Goal: Transaction & Acquisition: Download file/media

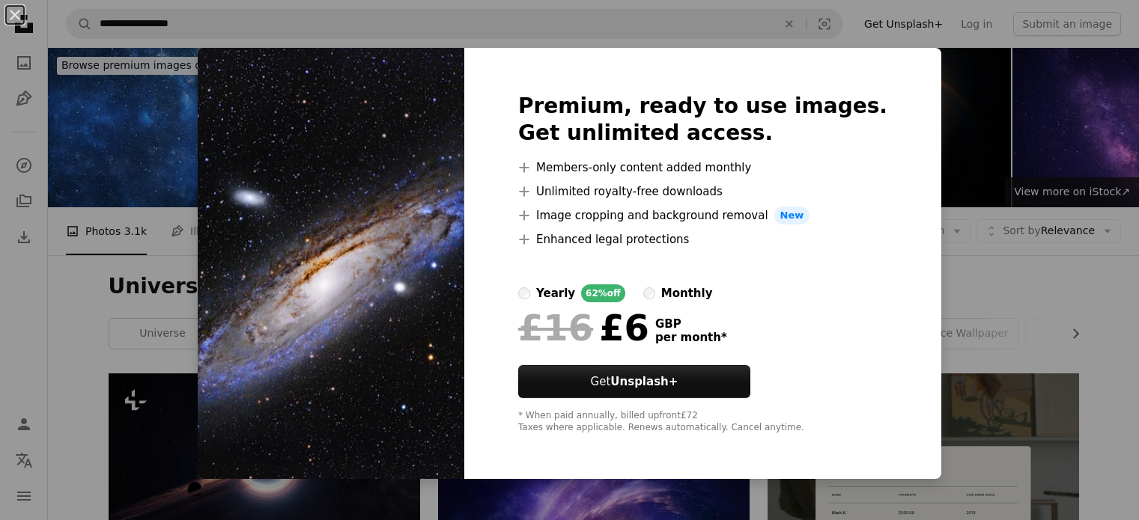
scroll to position [638, 0]
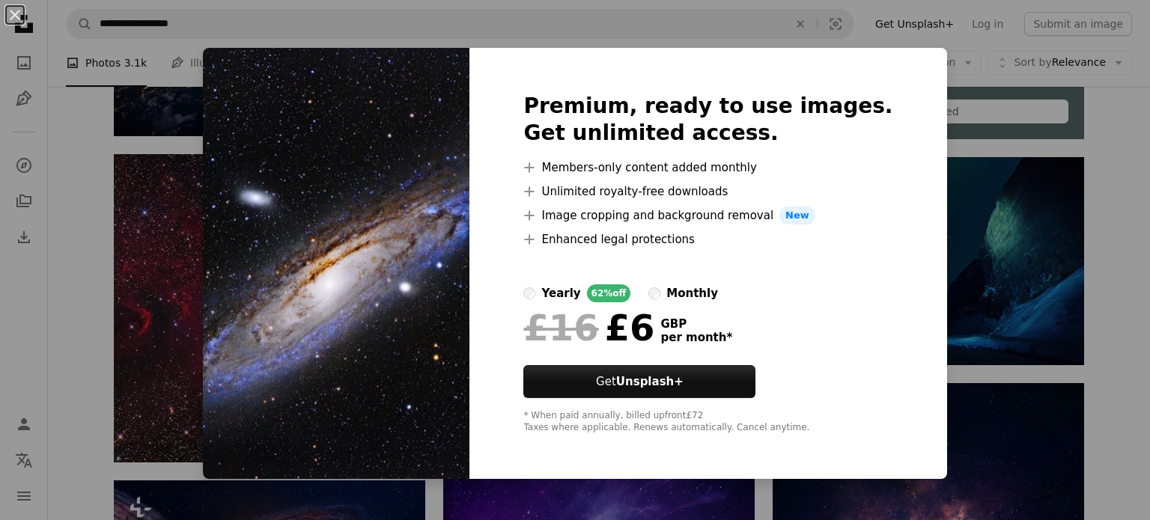
click at [936, 154] on div "An X shape Premium, ready to use images. Get unlimited access. A plus sign Memb…" at bounding box center [575, 260] width 1150 height 520
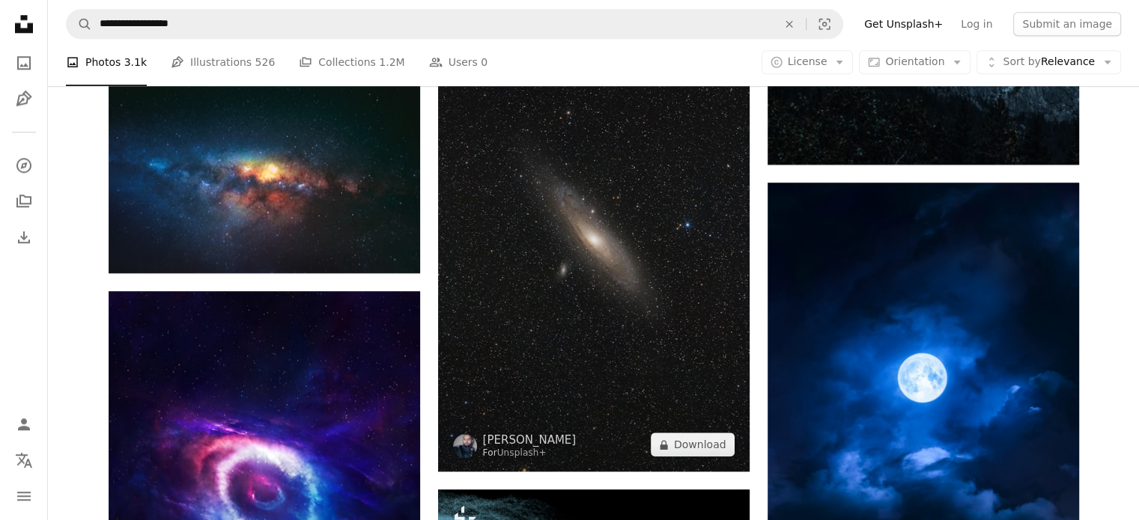
scroll to position [1641, 0]
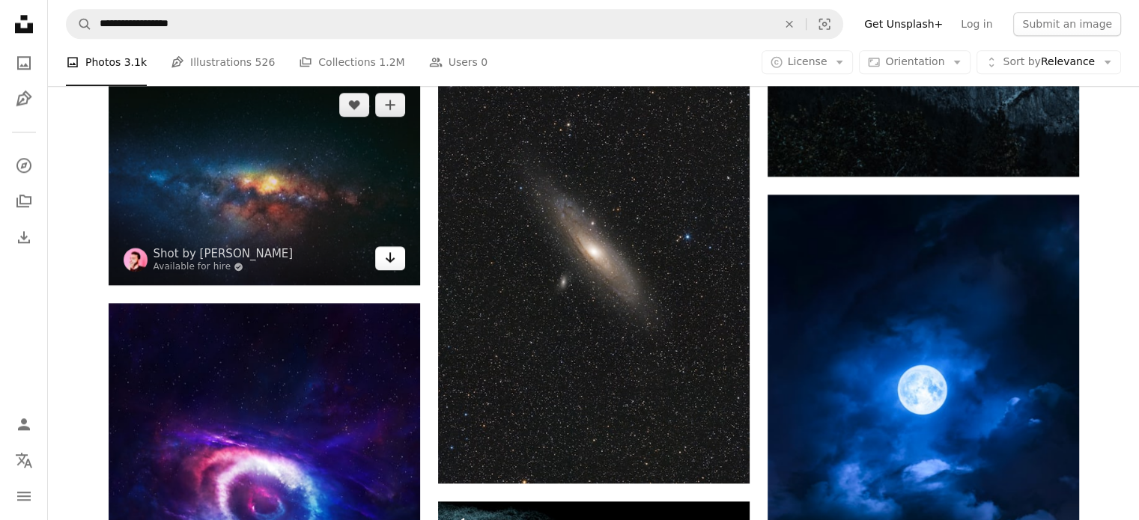
click at [398, 264] on link "Arrow pointing down" at bounding box center [390, 258] width 30 height 24
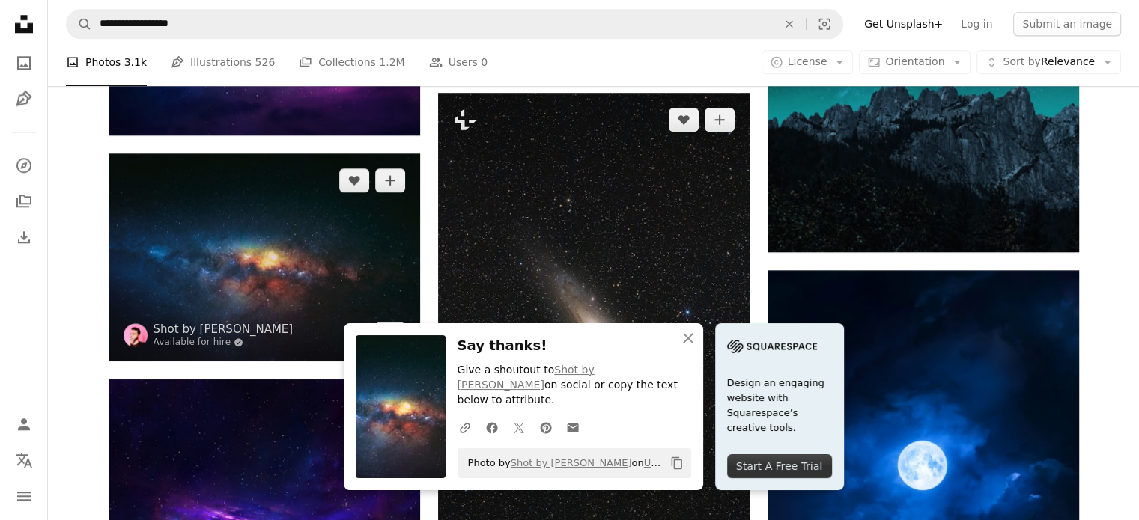
scroll to position [1788, 0]
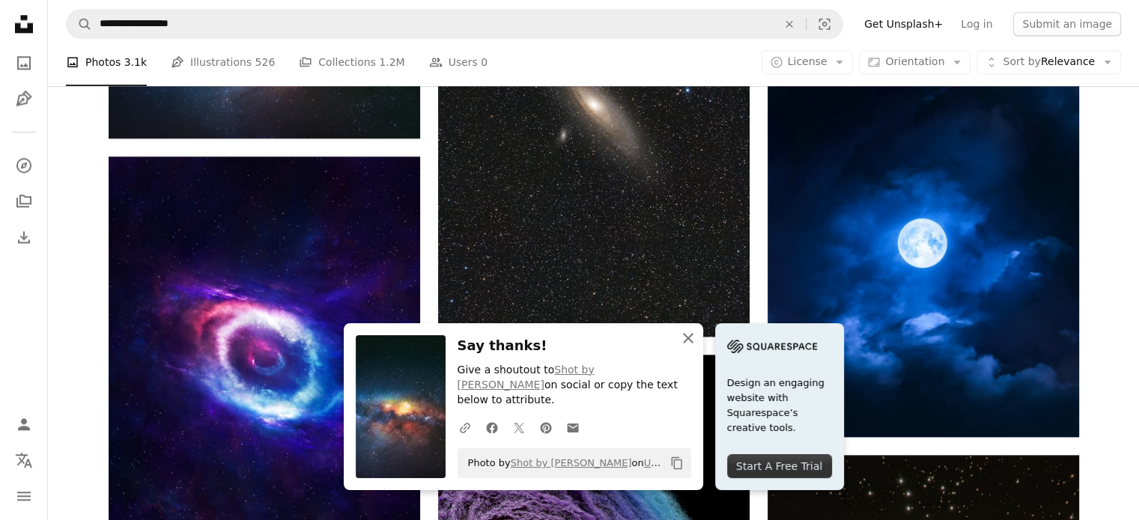
click at [689, 344] on icon "button" at bounding box center [688, 338] width 10 height 10
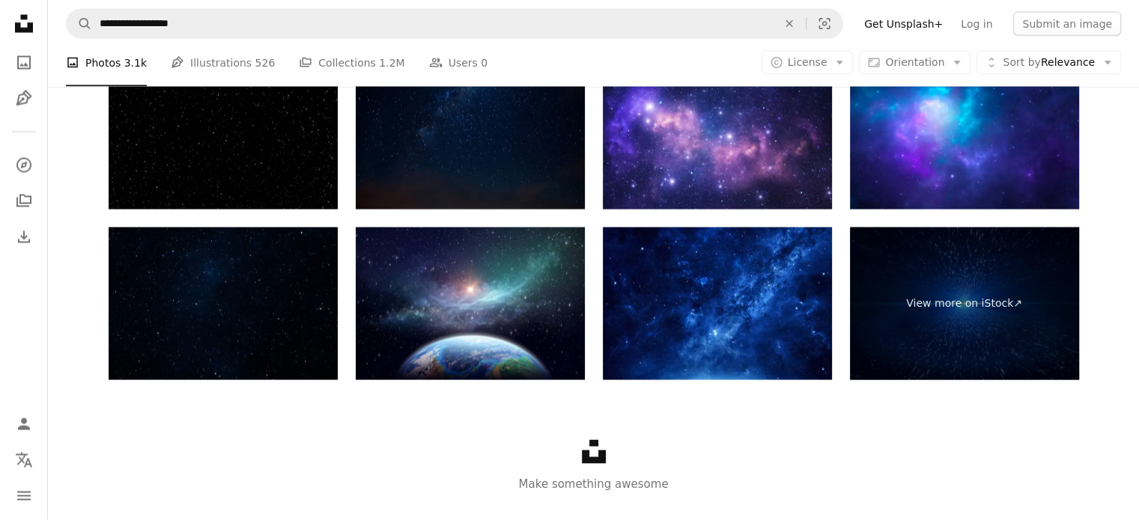
scroll to position [2971, 0]
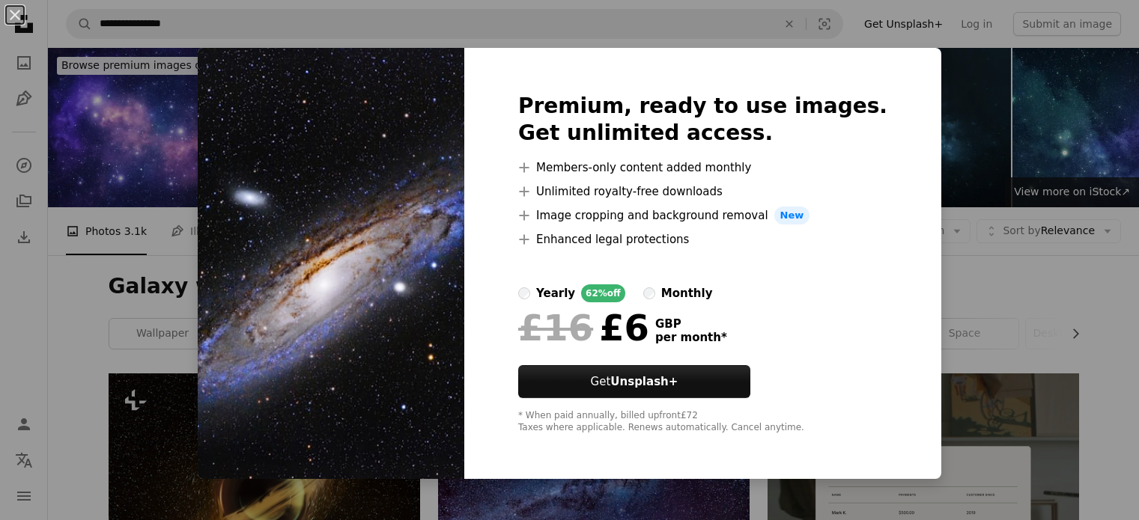
scroll to position [1364, 0]
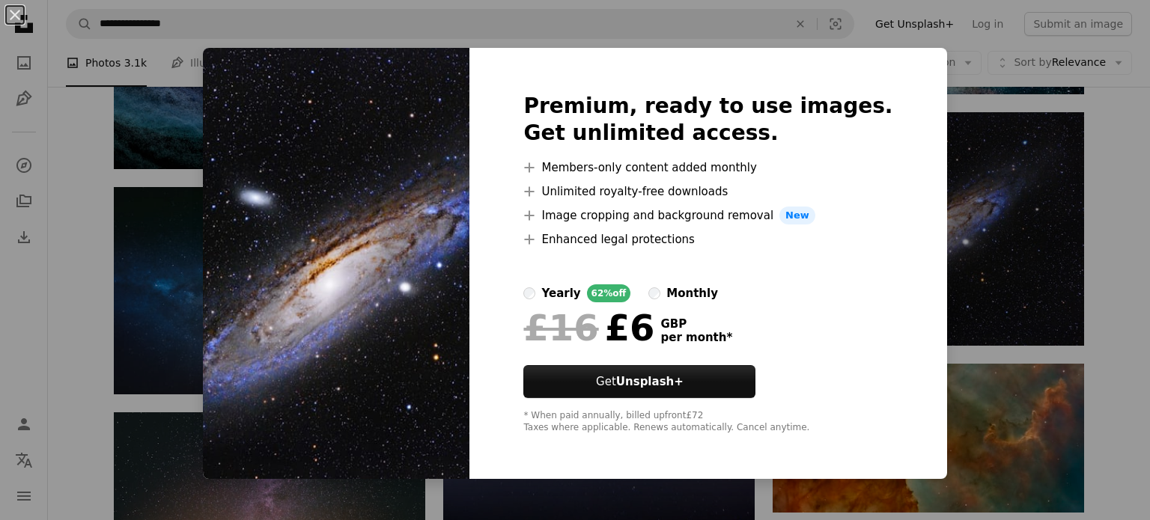
click at [923, 156] on div "An X shape Premium, ready to use images. Get unlimited access. A plus sign Memb…" at bounding box center [575, 260] width 1150 height 520
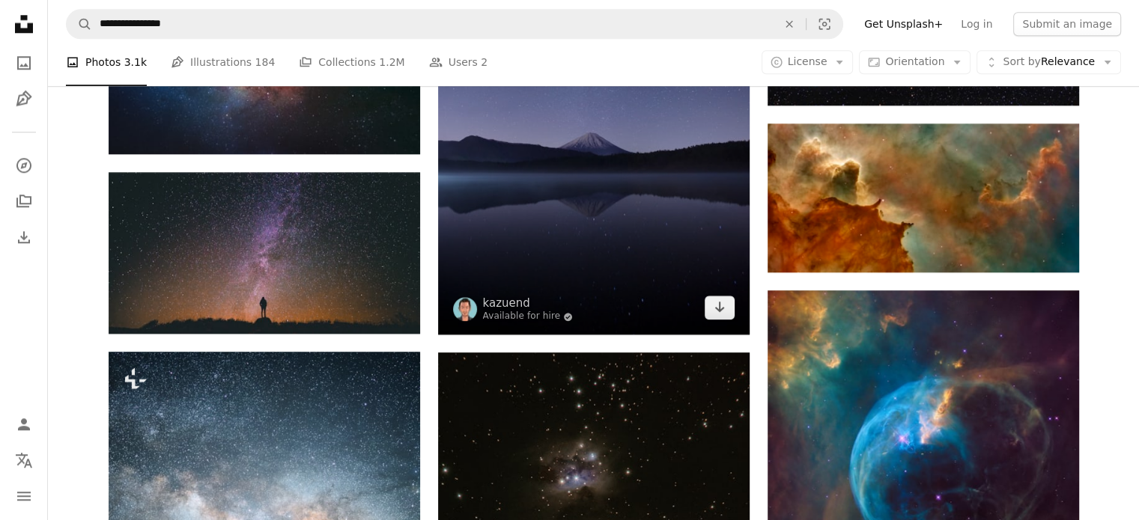
scroll to position [1599, 0]
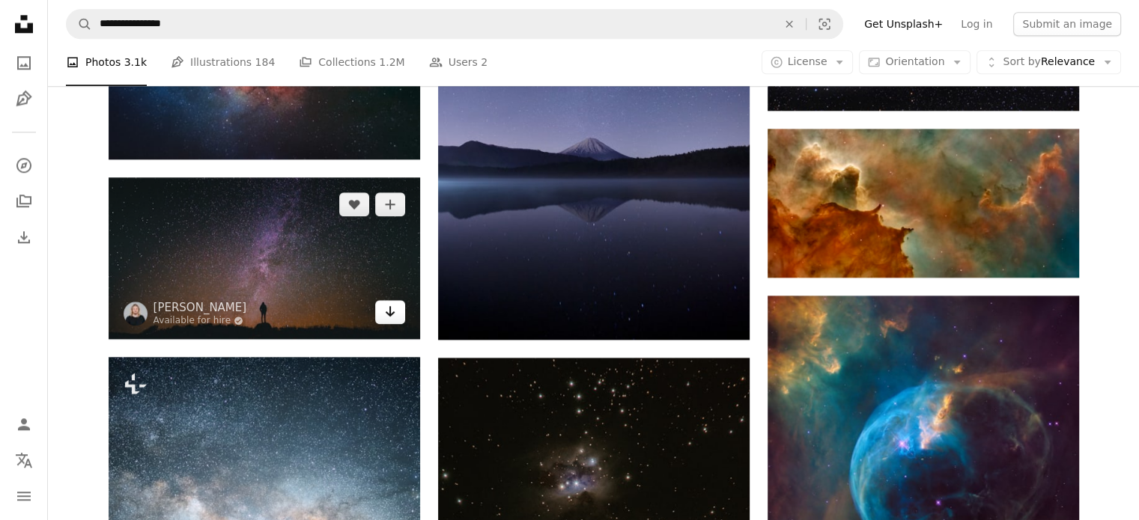
click at [396, 314] on link "Arrow pointing down" at bounding box center [390, 312] width 30 height 24
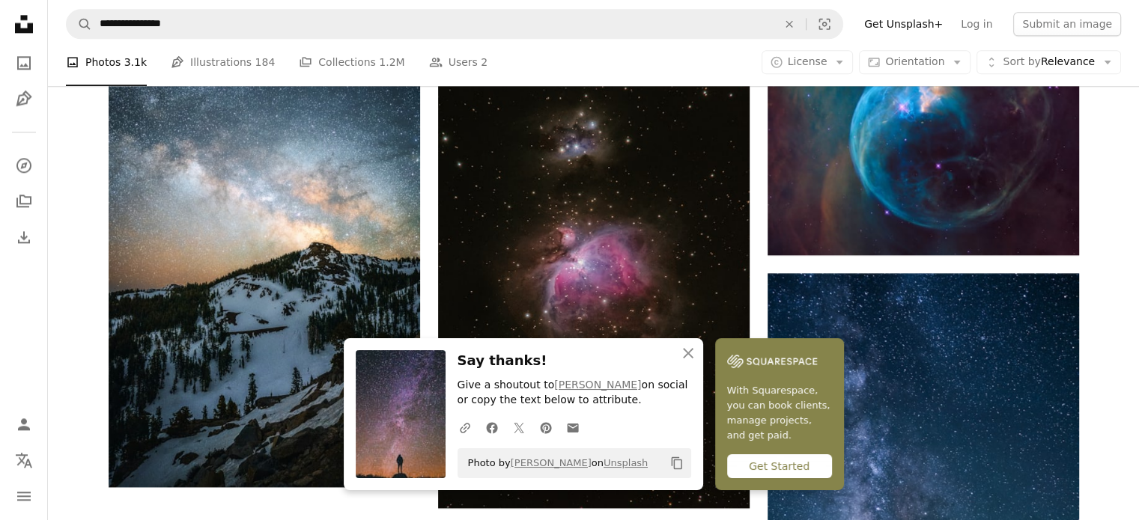
scroll to position [1937, 0]
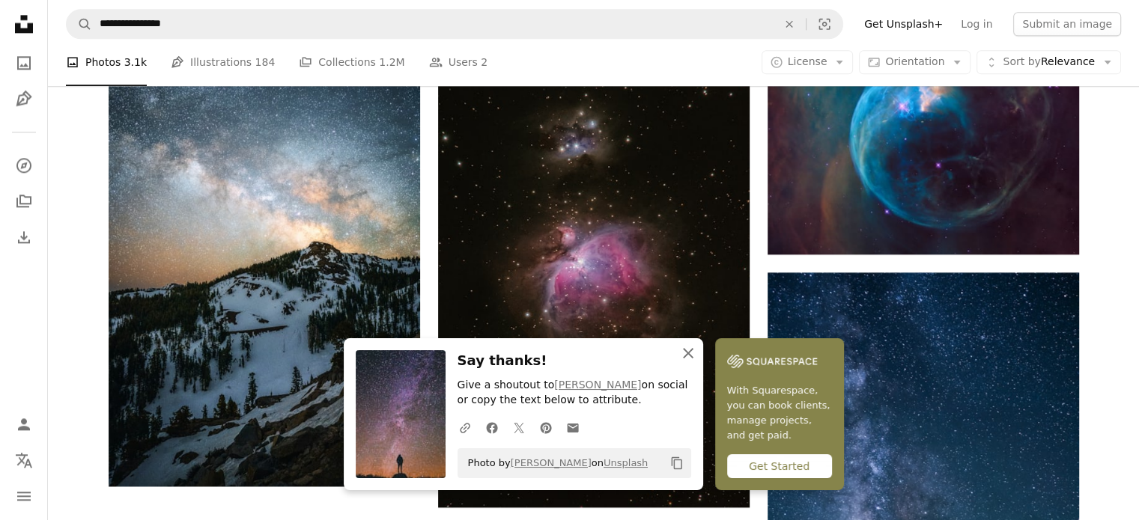
click at [686, 358] on icon "An X shape" at bounding box center [688, 353] width 18 height 18
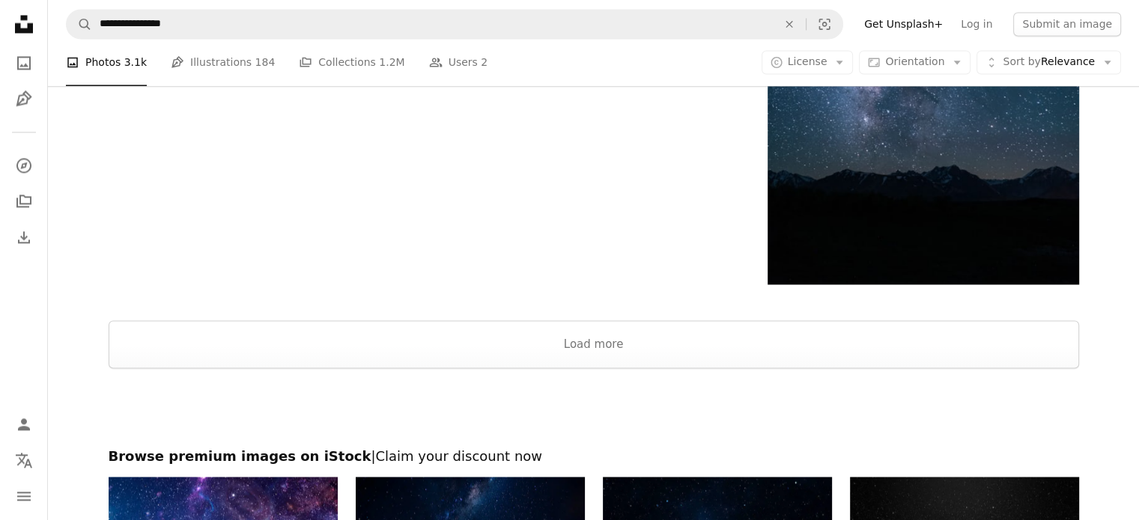
scroll to position [2393, 0]
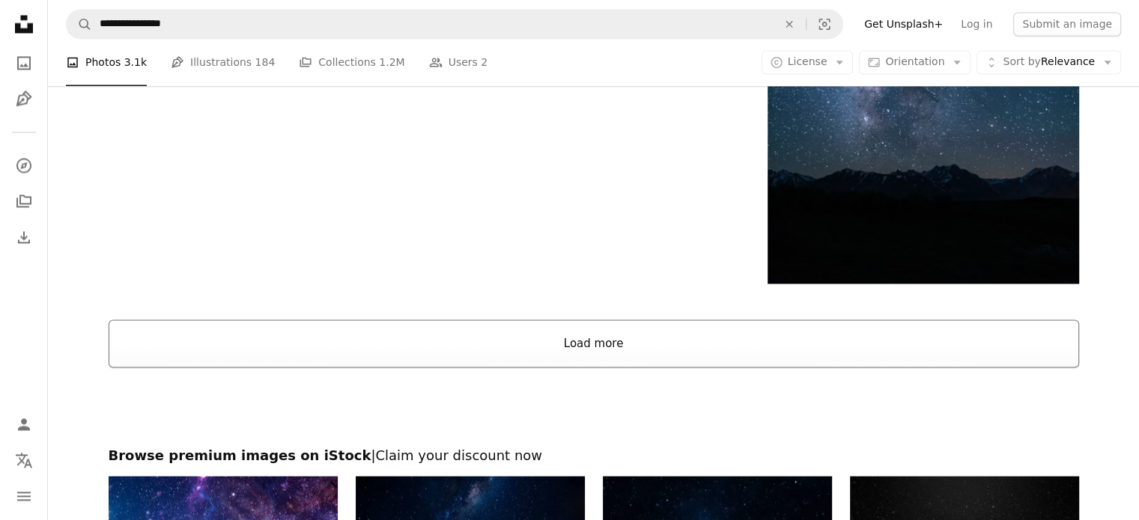
click at [581, 347] on button "Load more" at bounding box center [594, 344] width 970 height 48
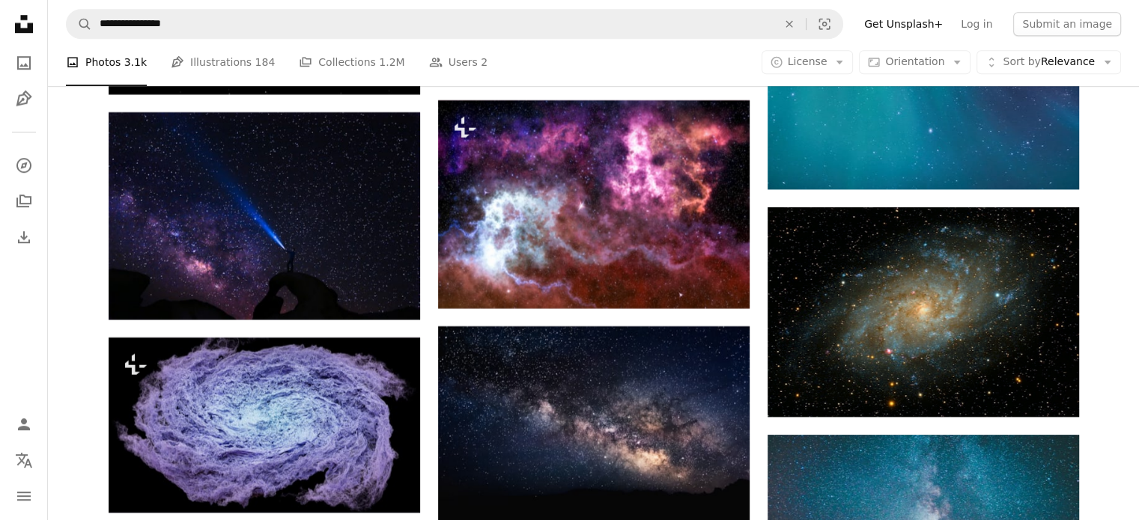
scroll to position [6820, 0]
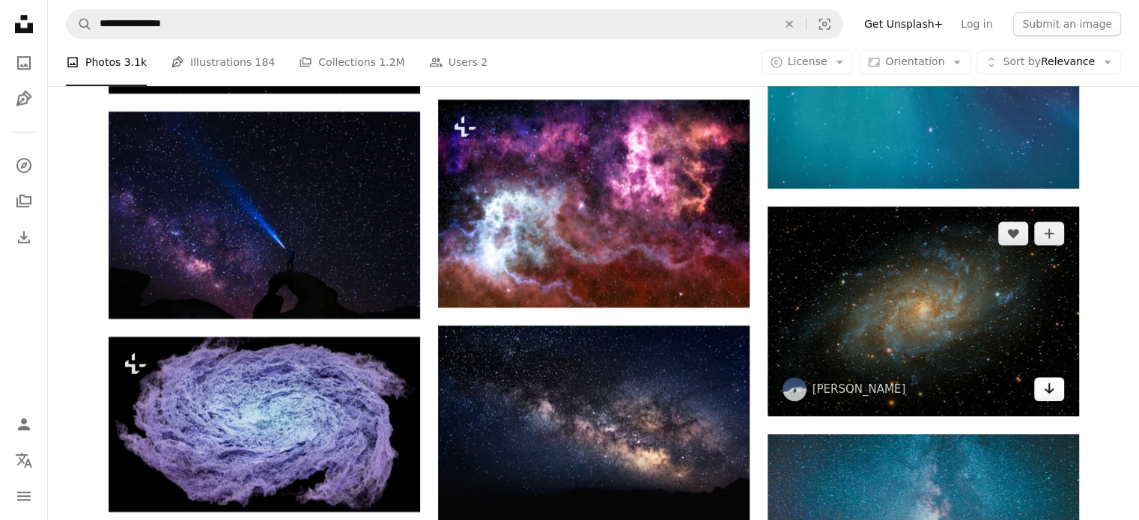
click at [1051, 395] on icon "Arrow pointing down" at bounding box center [1049, 389] width 12 height 18
